Goal: Communication & Community: Answer question/provide support

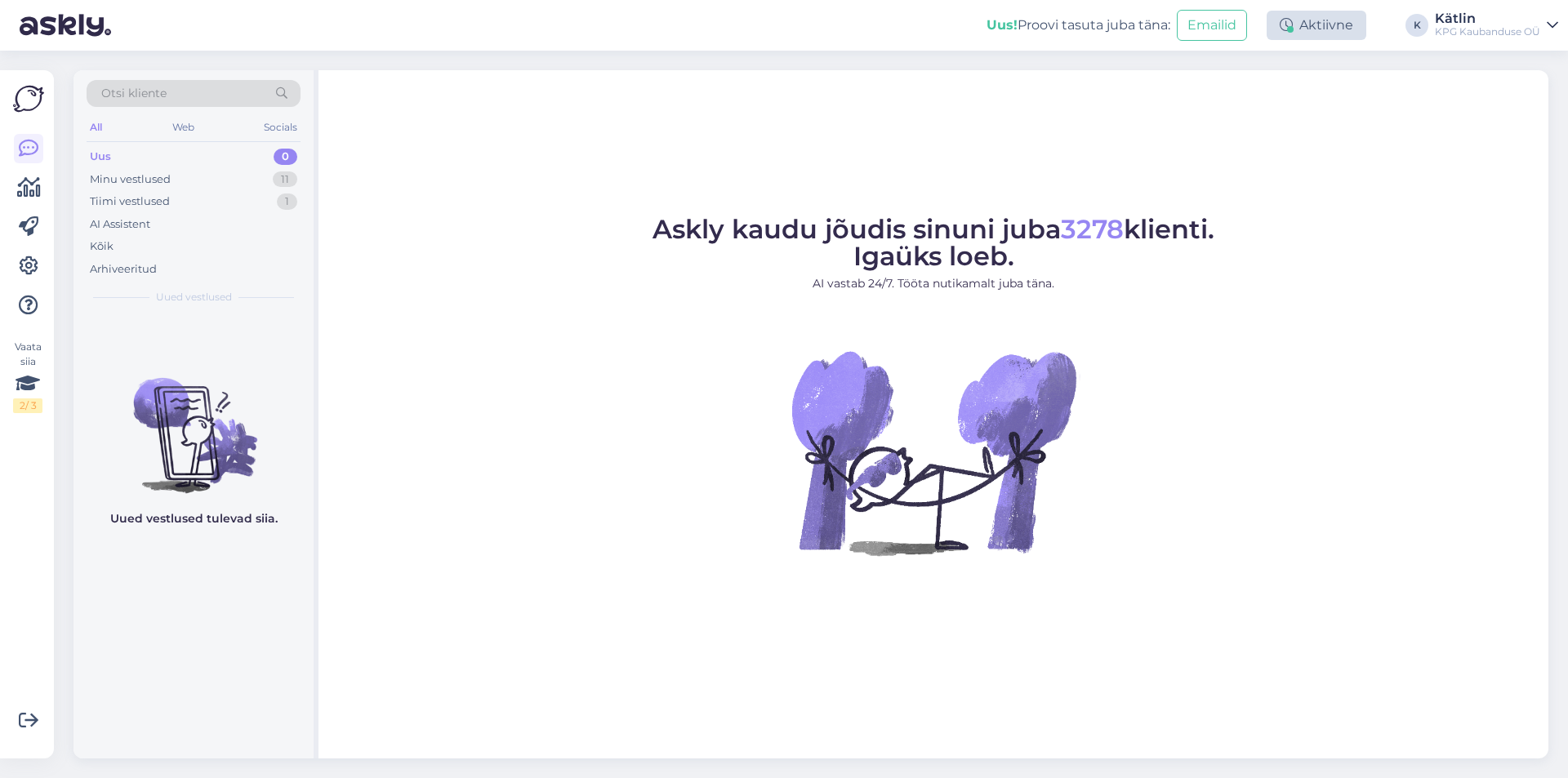
click at [1301, 34] on div "Aktiivne" at bounding box center [1316, 25] width 100 height 29
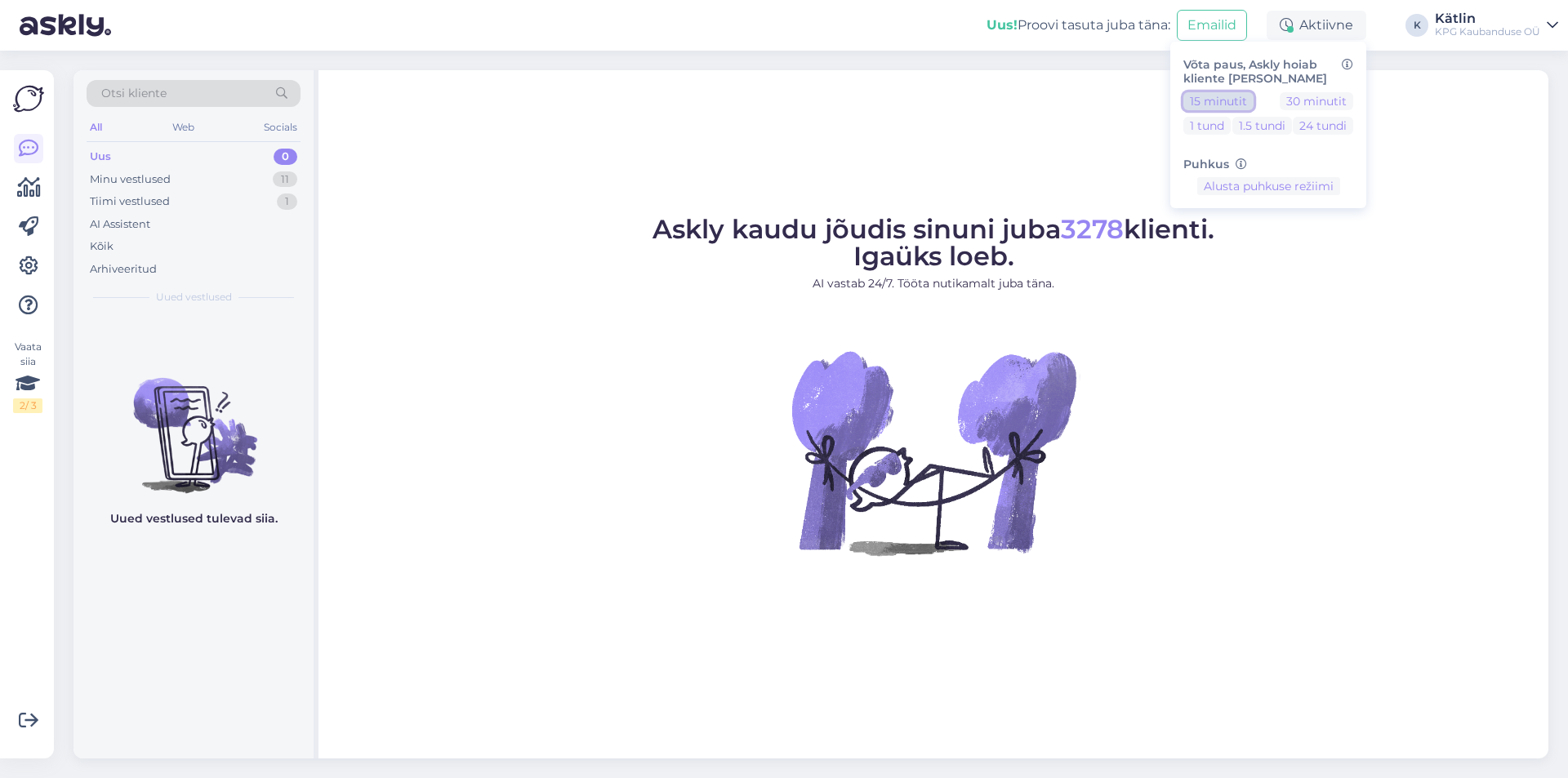
click at [1231, 93] on button "15 minutit" at bounding box center [1218, 101] width 70 height 18
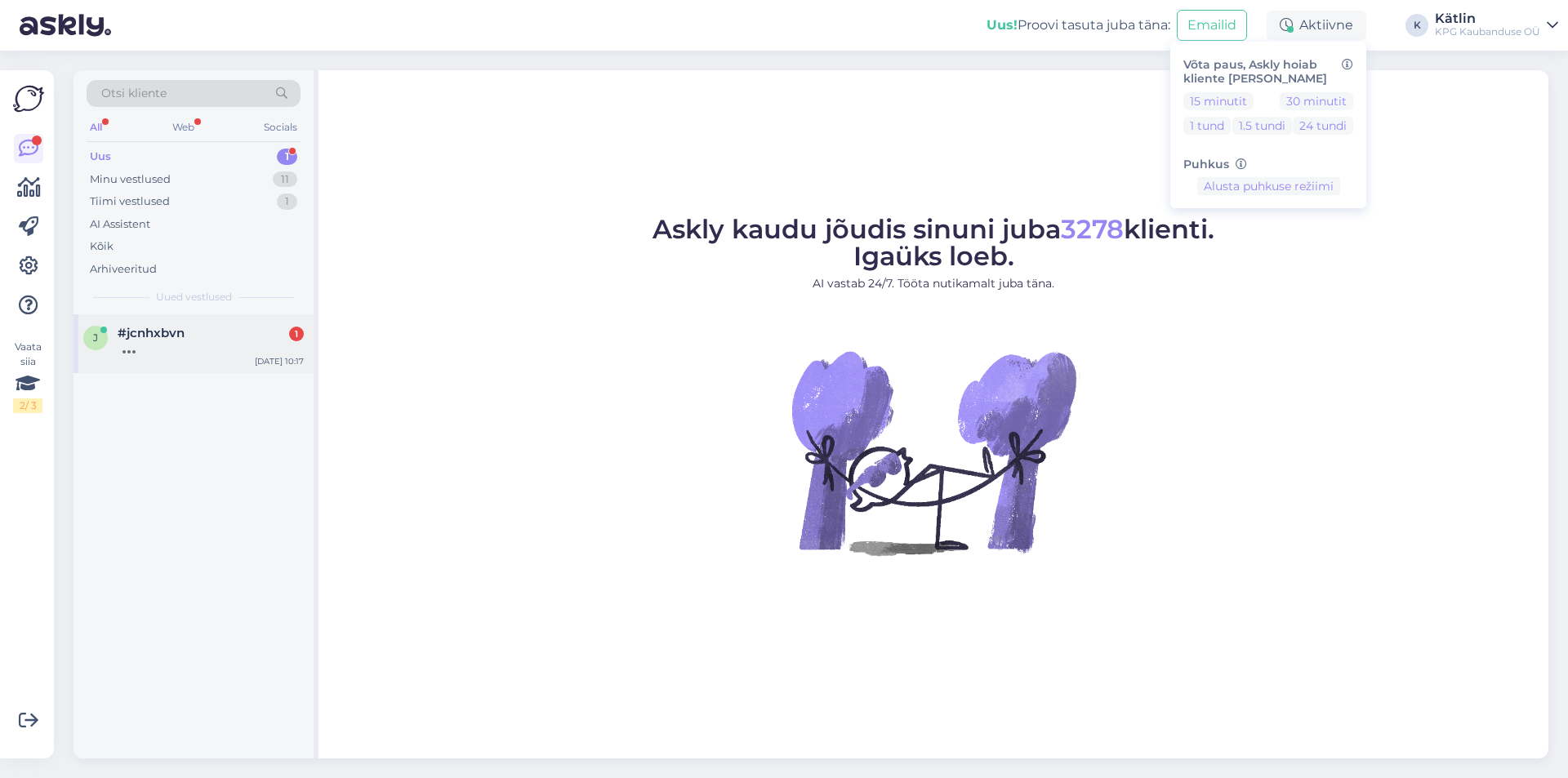
click at [152, 335] on span "#jcnhxbvn" at bounding box center [151, 332] width 66 height 15
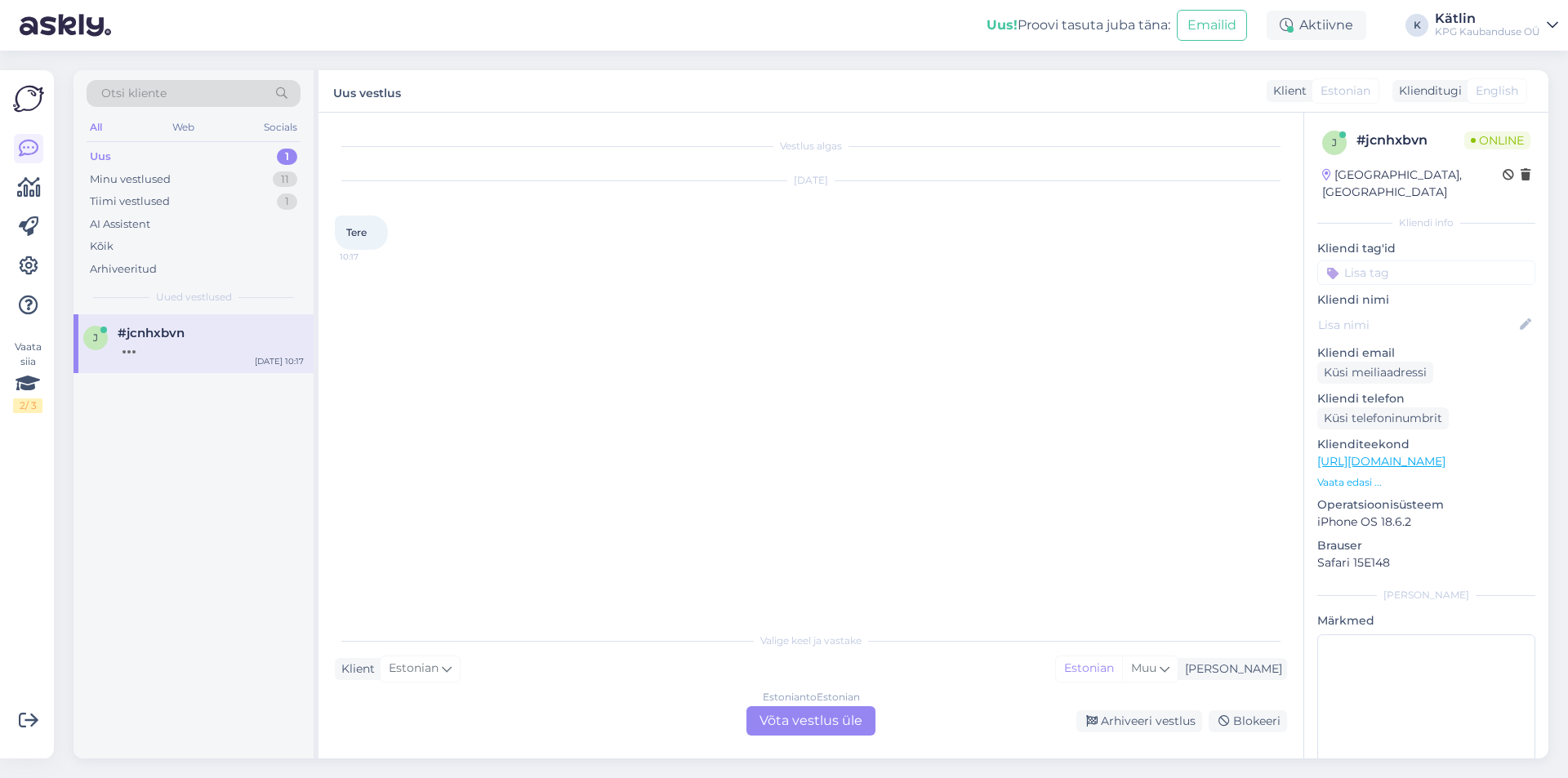
click at [851, 727] on div "Estonian to Estonian Võta vestlus üle" at bounding box center [810, 720] width 129 height 29
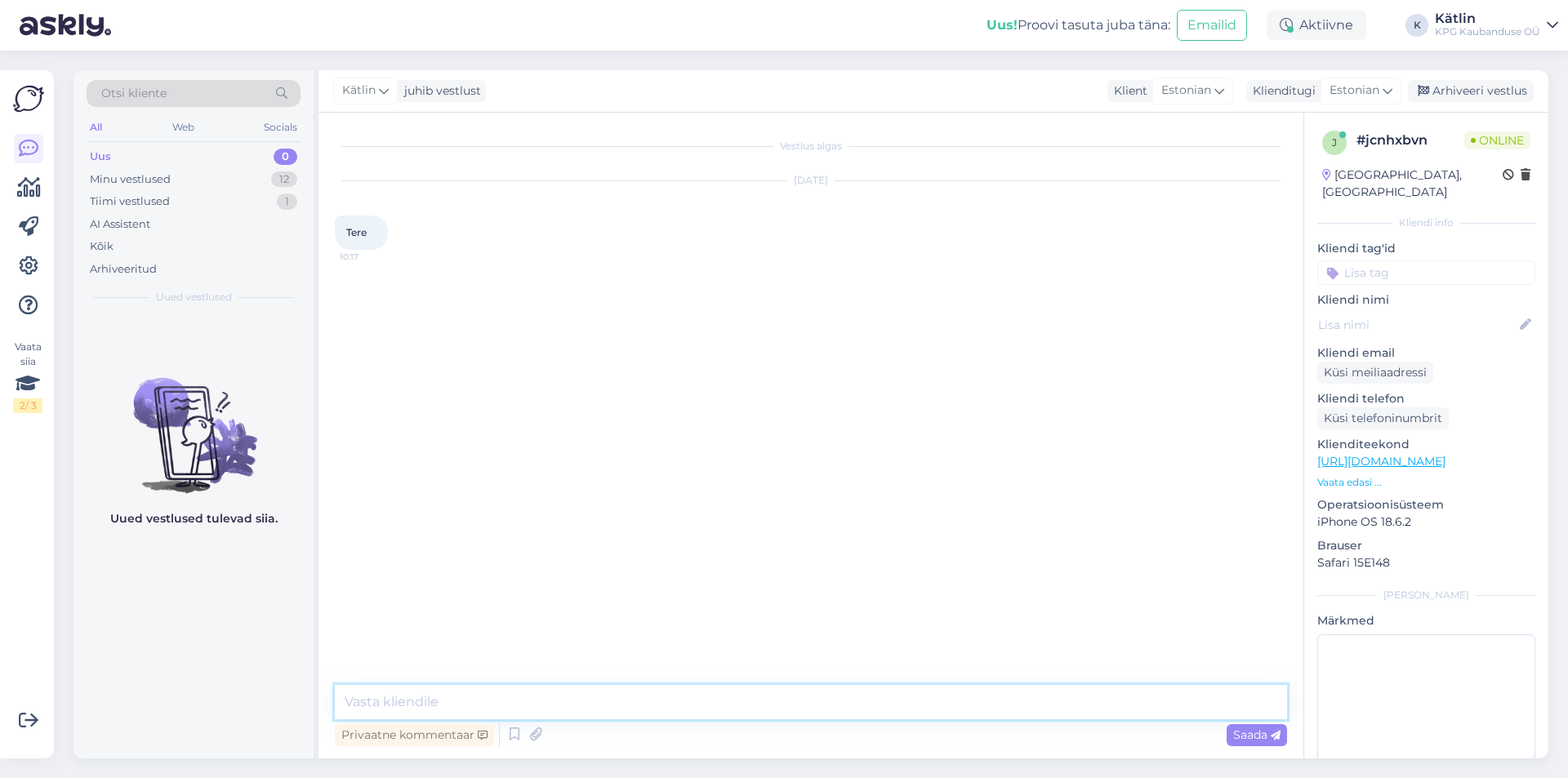
click at [766, 706] on textarea at bounding box center [810, 702] width 952 height 34
type textarea "Tere!"
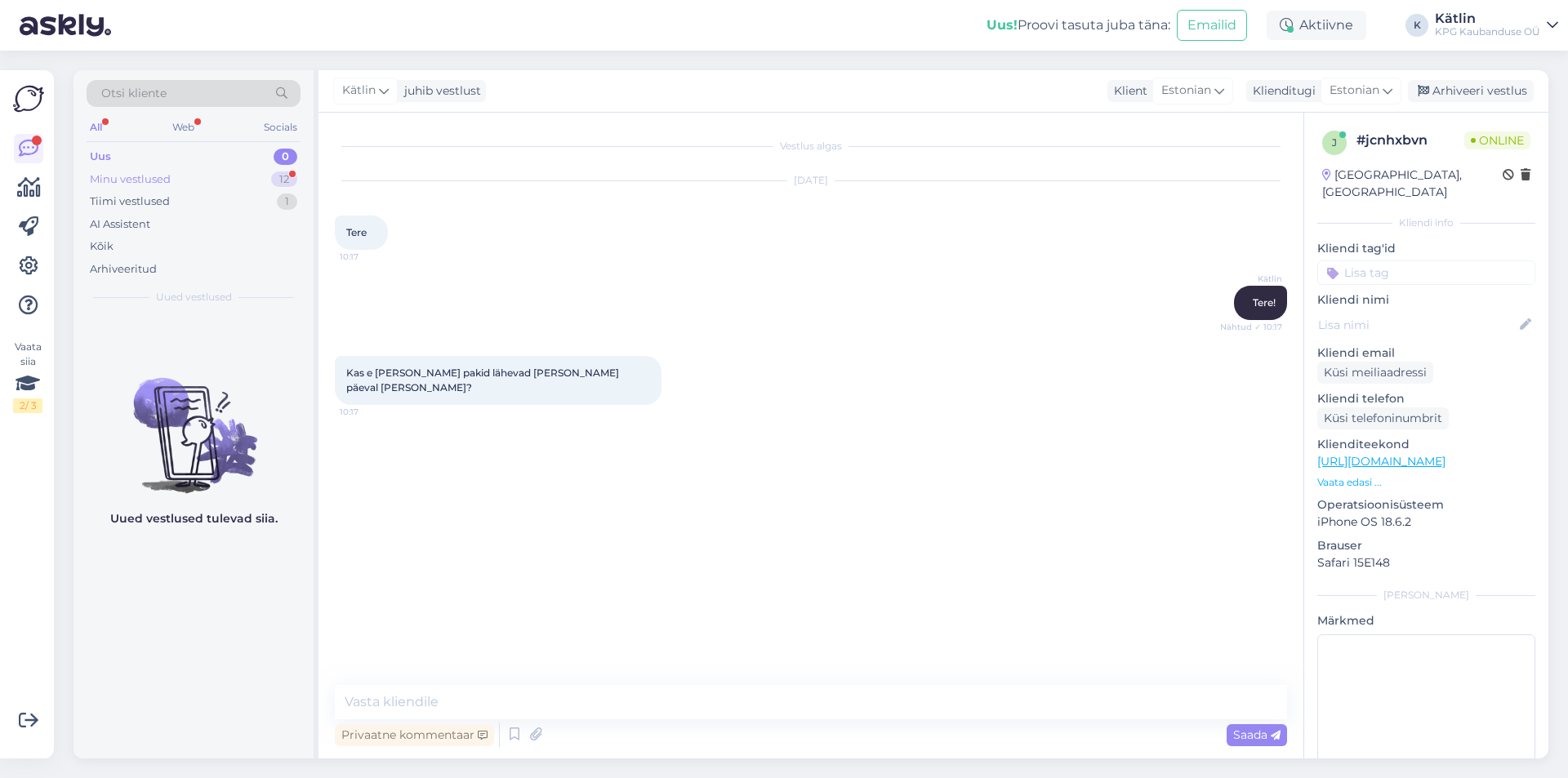
click at [150, 181] on div "Minu vestlused" at bounding box center [130, 179] width 81 height 17
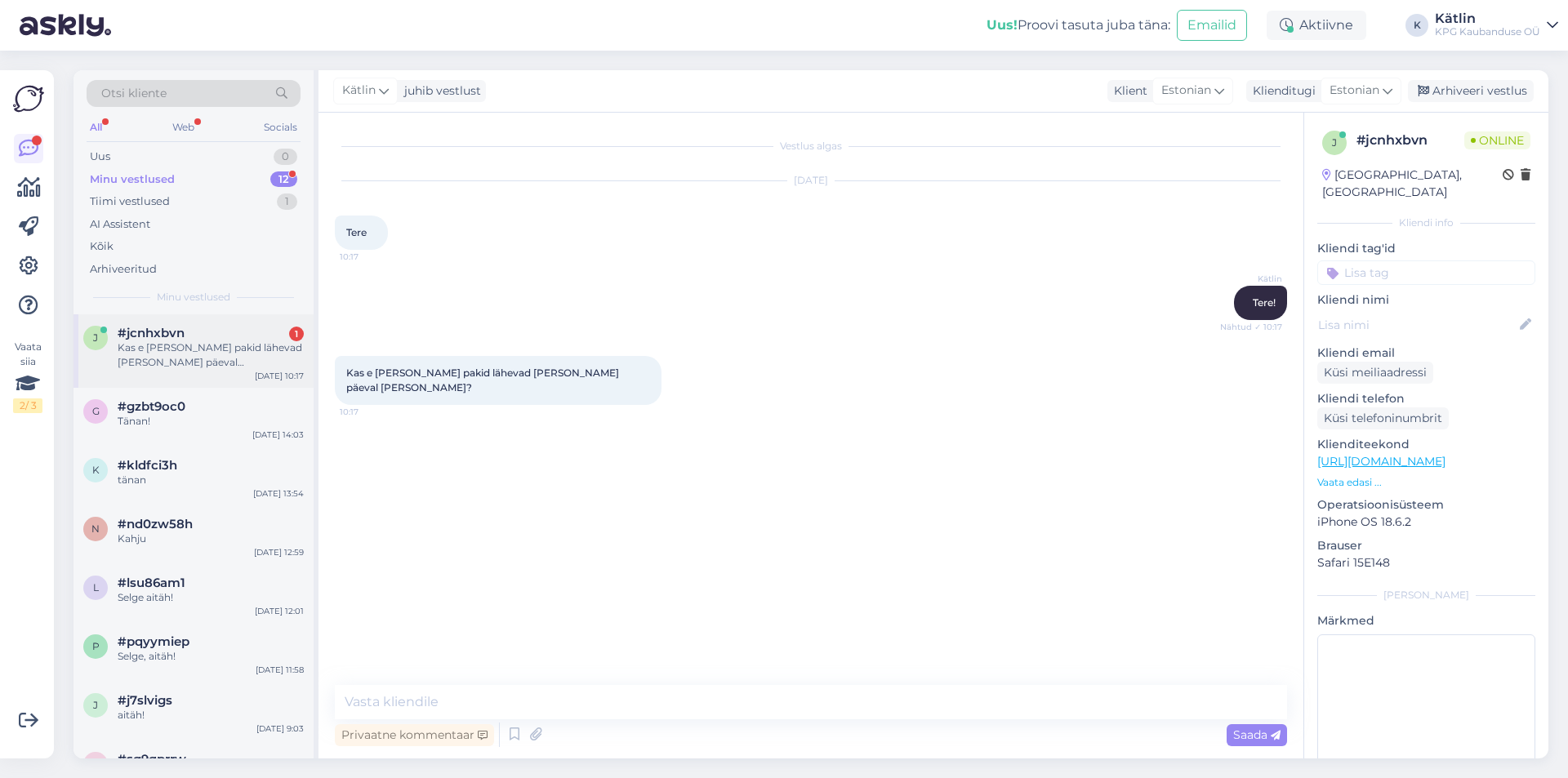
click at [192, 349] on div "Kas e [PERSON_NAME] pakid lähevad [PERSON_NAME] päeval [PERSON_NAME]?" at bounding box center [210, 355] width 186 height 29
click at [528, 694] on textarea at bounding box center [810, 702] width 952 height 34
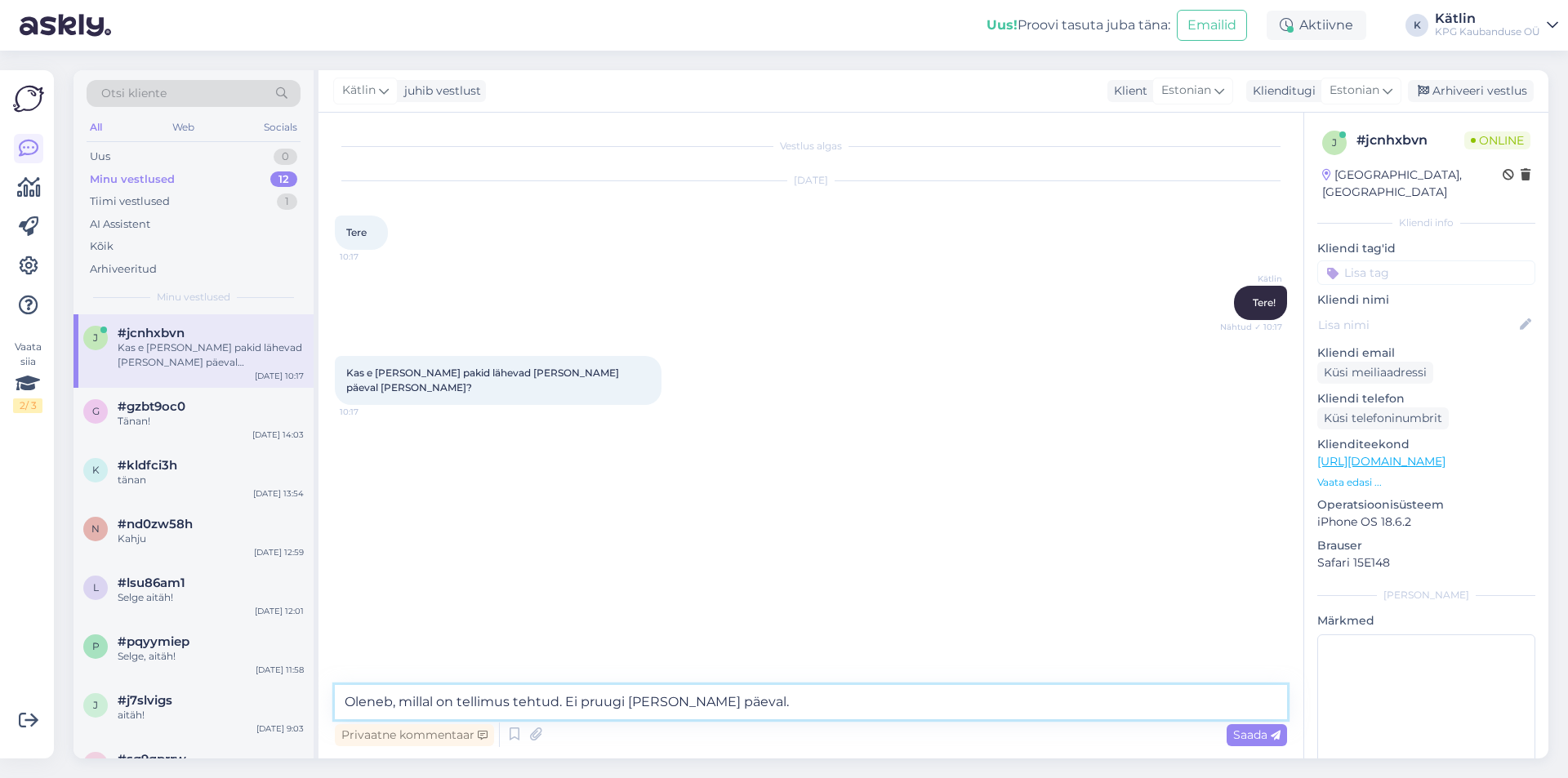
type textarea "Oleneb, millal on tellimus tehtud. Ei pruugi [PERSON_NAME] päeval."
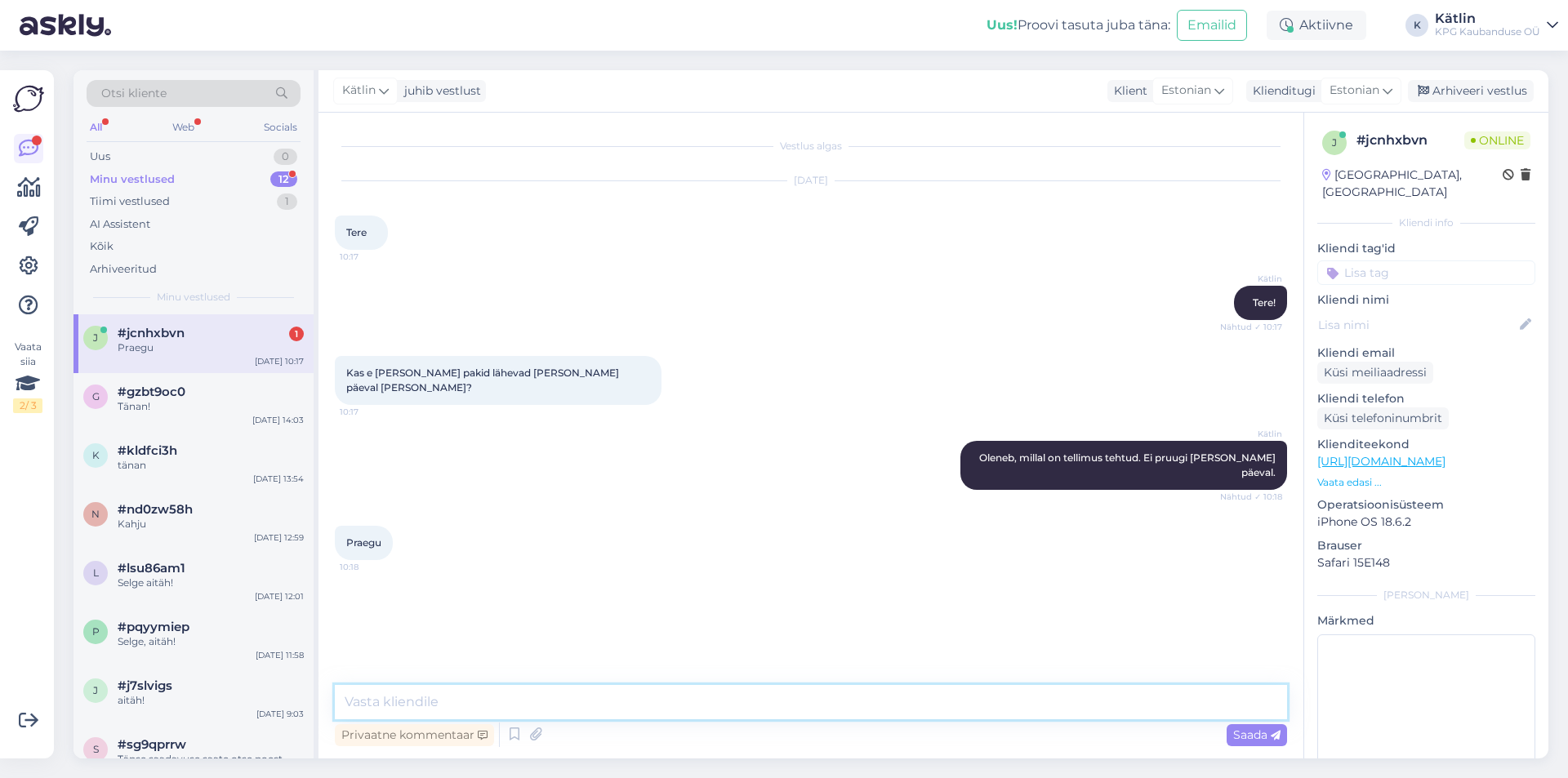
click at [519, 697] on textarea at bounding box center [810, 702] width 952 height 34
type textarea "Kui on kiire, siis märkige ostukorvis "märkuste" lahtrisse kiire, et teaksime a…"
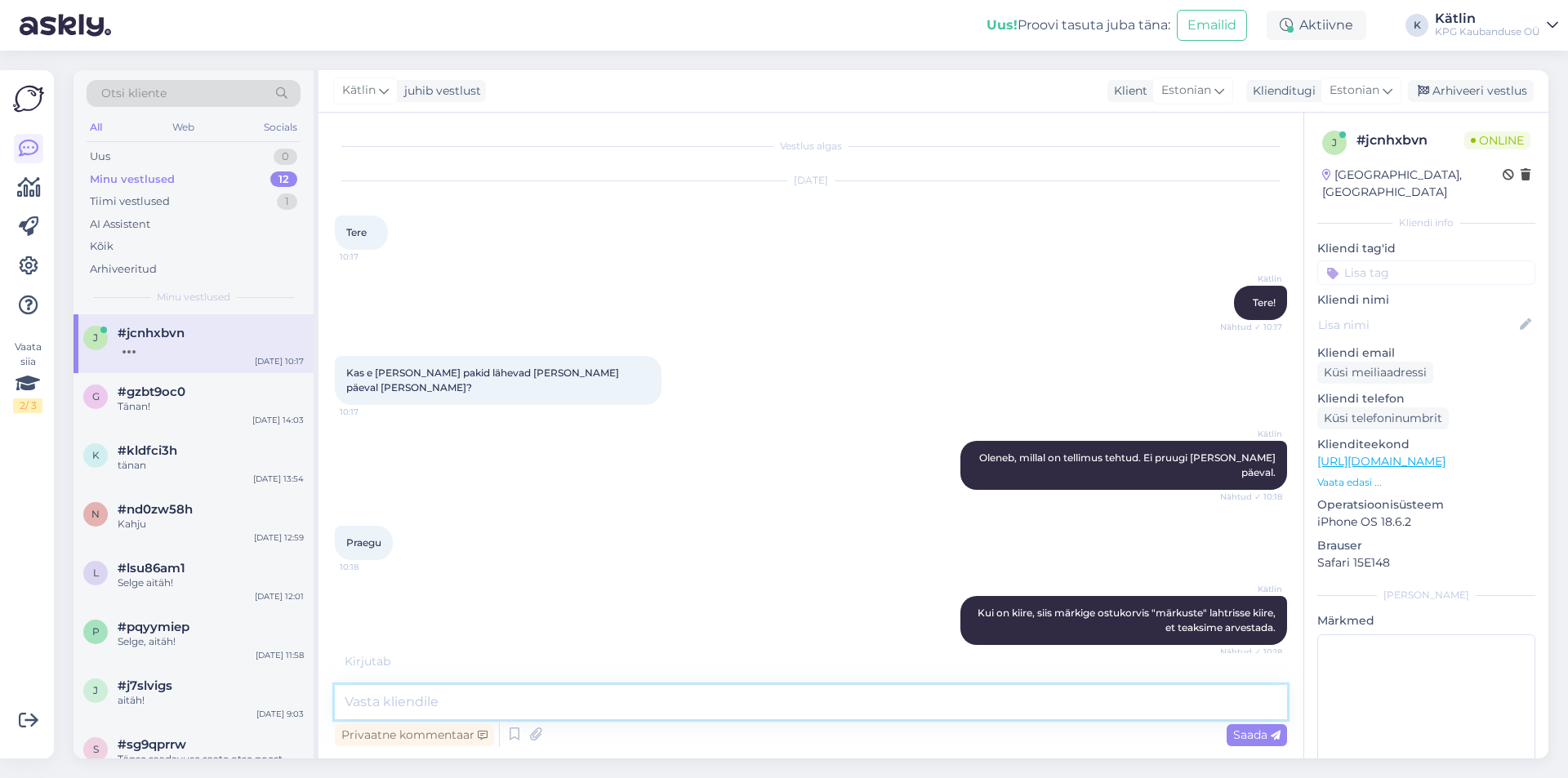
scroll to position [48, 0]
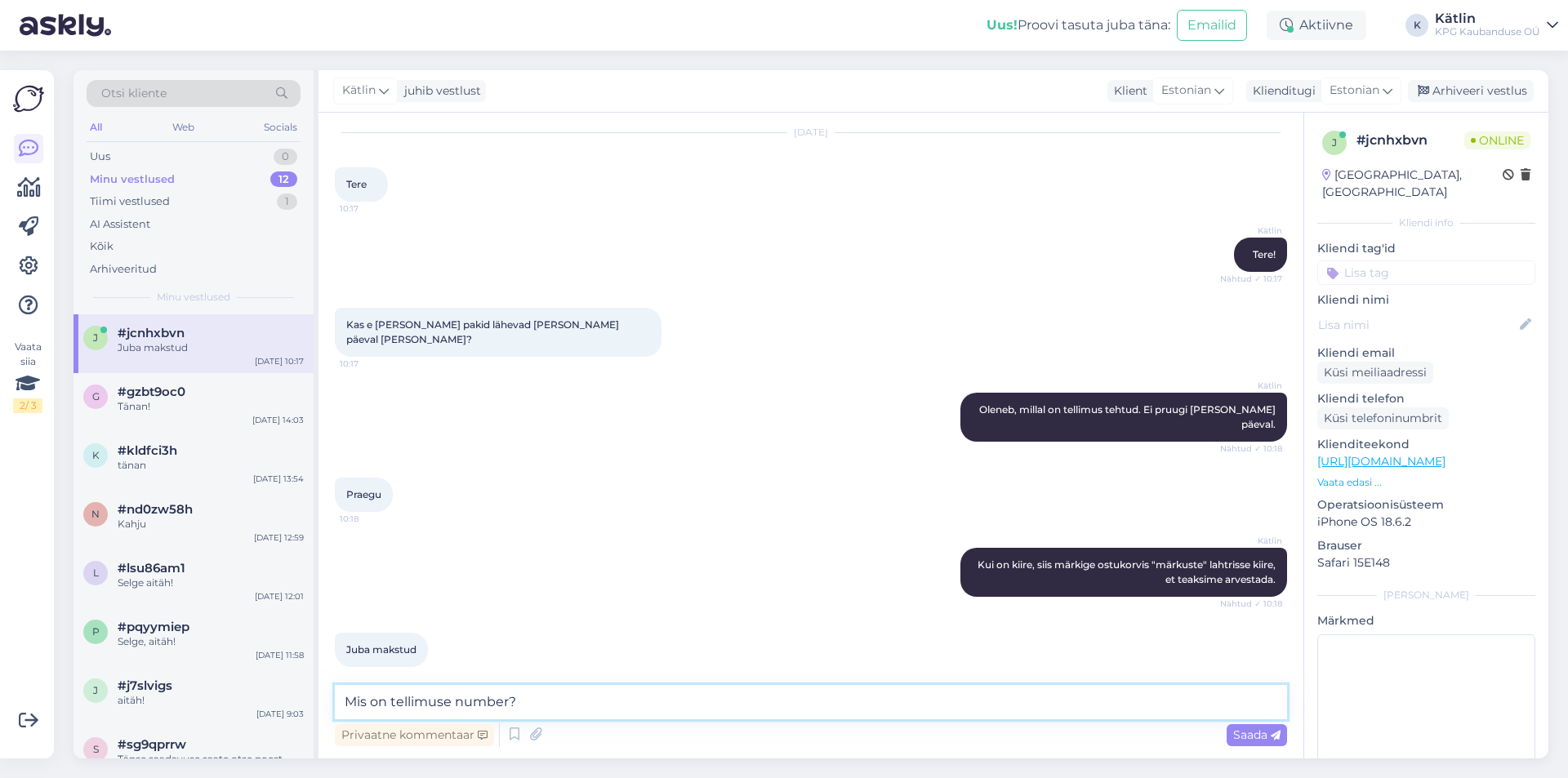
type textarea "Mis on tellimuse number?"
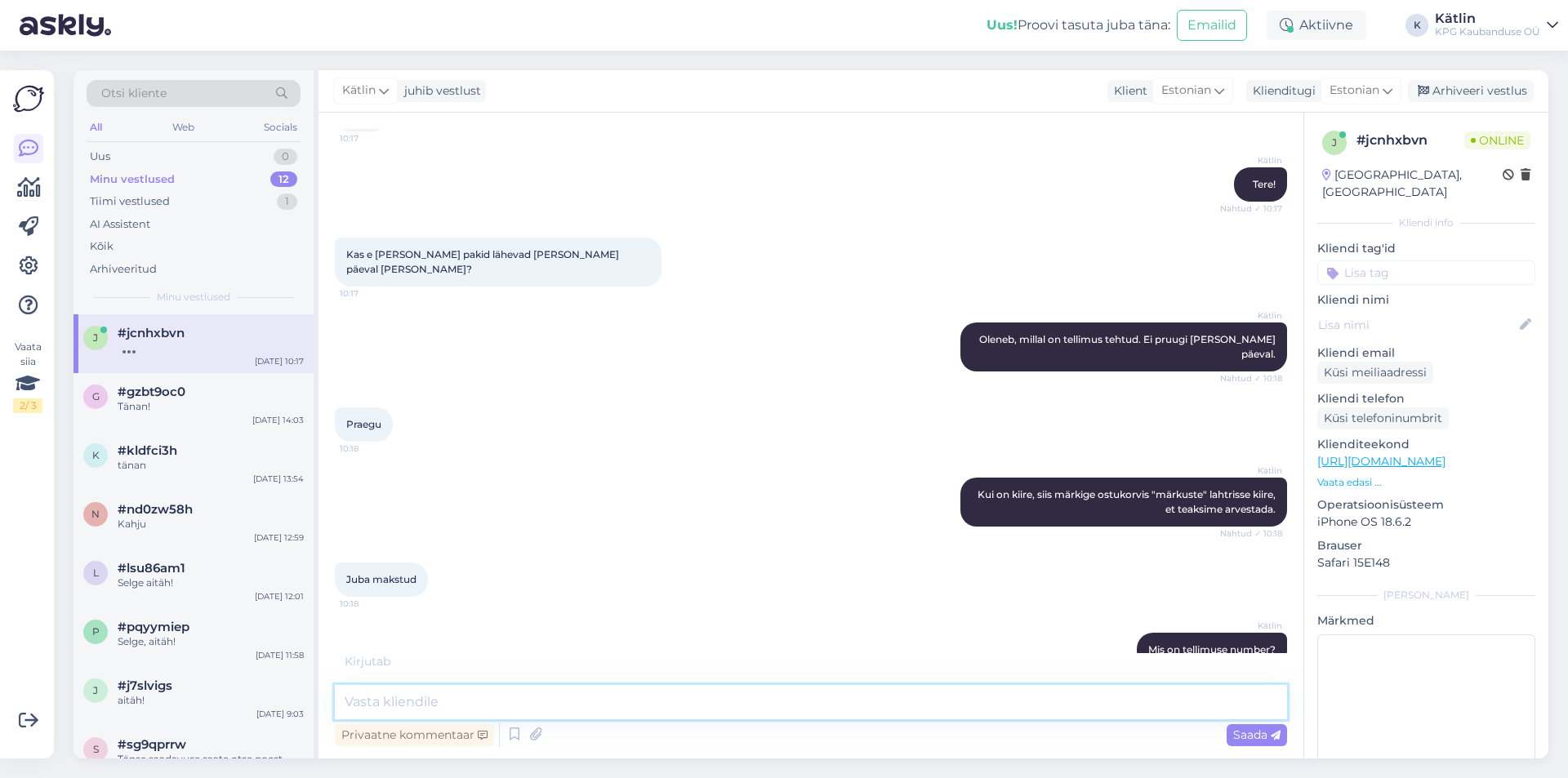
scroll to position [189, 0]
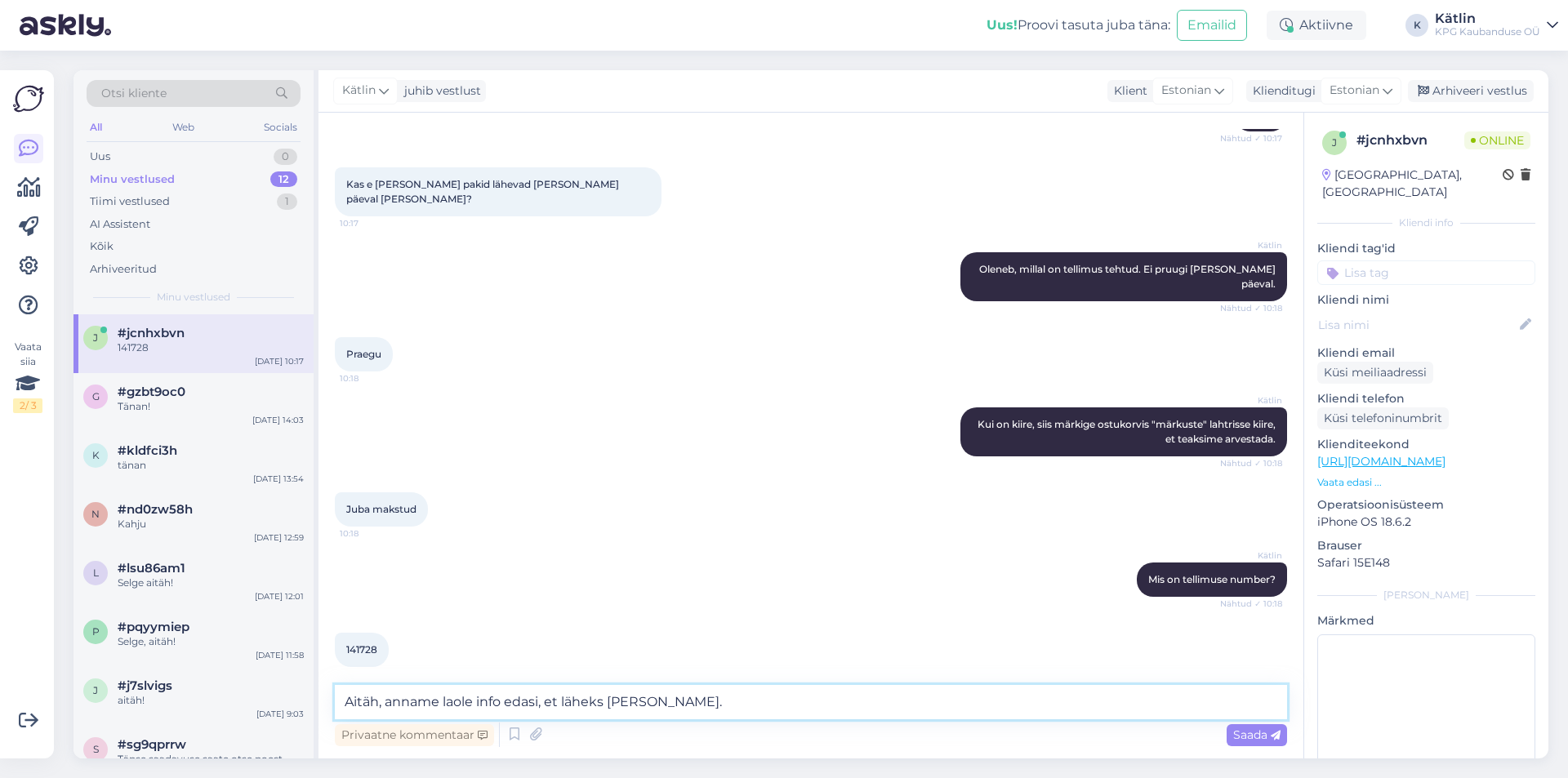
type textarea "Aitäh, anname laole info edasi, et läheks [PERSON_NAME]."
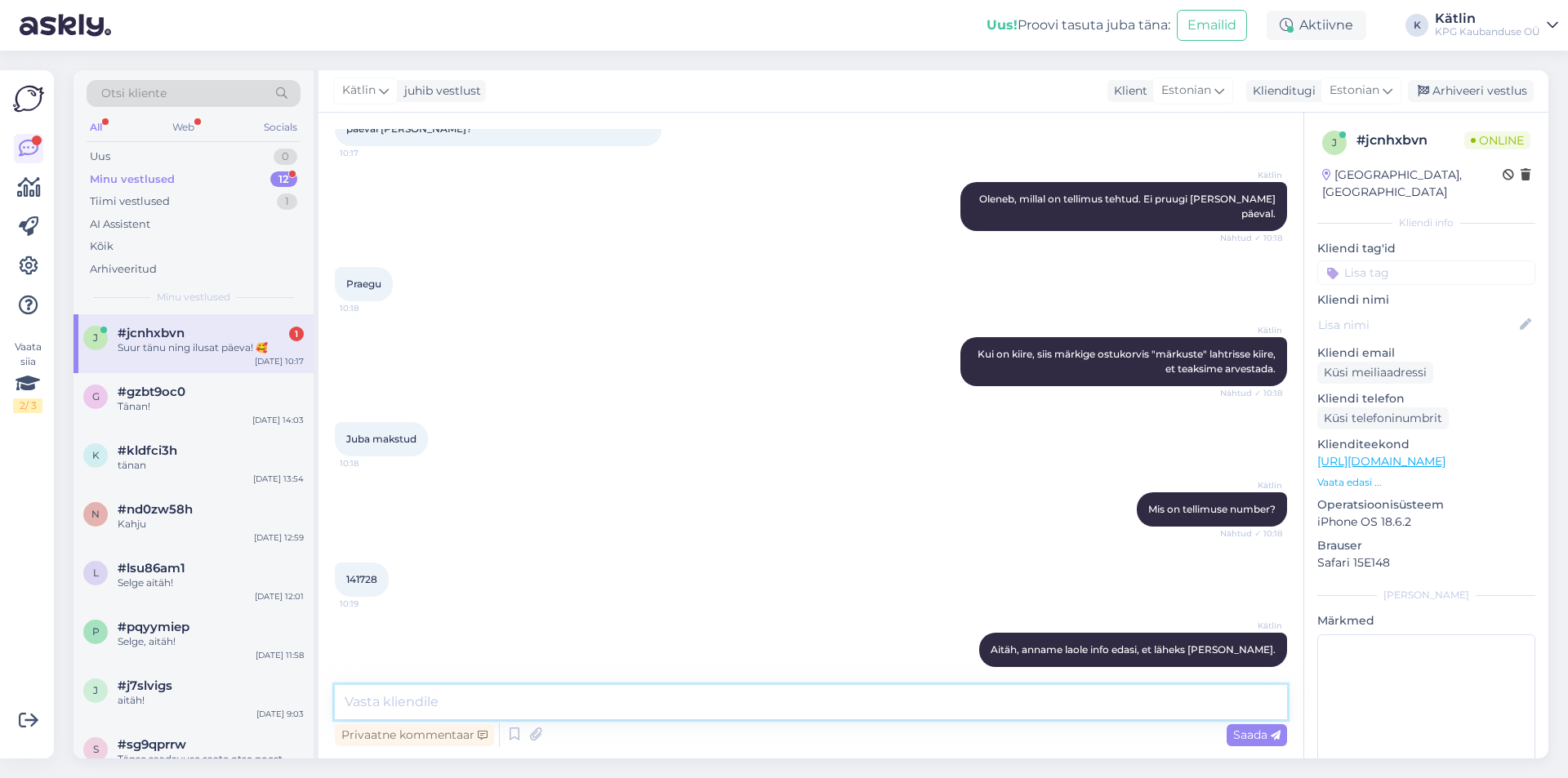
scroll to position [329, 0]
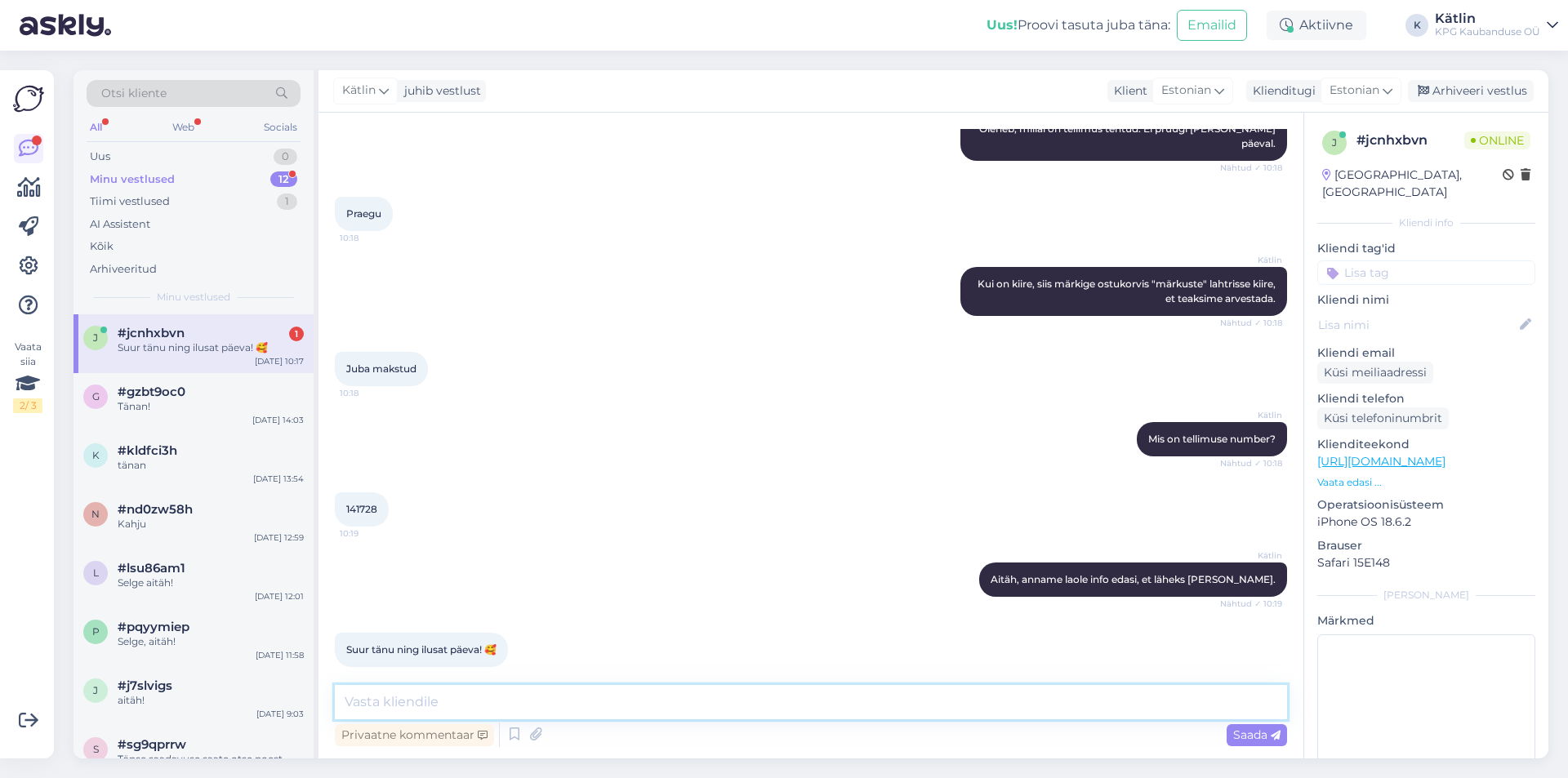
click at [495, 717] on textarea at bounding box center [810, 702] width 952 height 34
click at [485, 696] on textarea at bounding box center [810, 702] width 952 height 34
type textarea "Teile samuti!"
